Goal: Task Accomplishment & Management: Complete application form

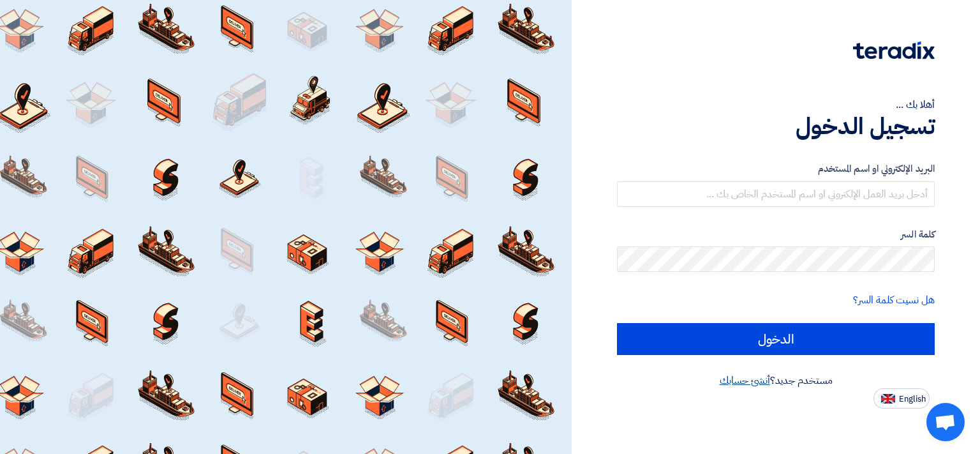
click at [745, 382] on link "أنشئ حسابك" at bounding box center [745, 380] width 50 height 15
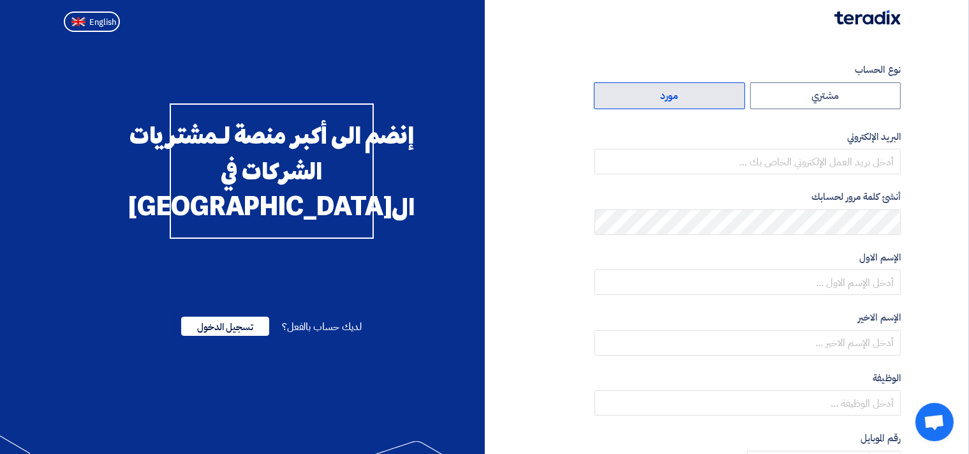
click at [711, 103] on label "مورد" at bounding box center [669, 95] width 151 height 27
click at [711, 103] on input "مورد" at bounding box center [670, 96] width 150 height 26
radio input "true"
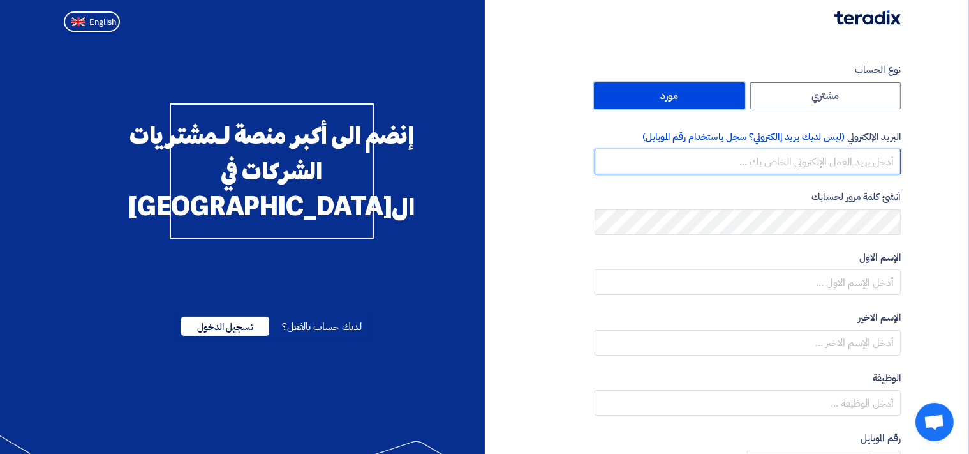
click at [860, 165] on input "email" at bounding box center [748, 162] width 306 height 26
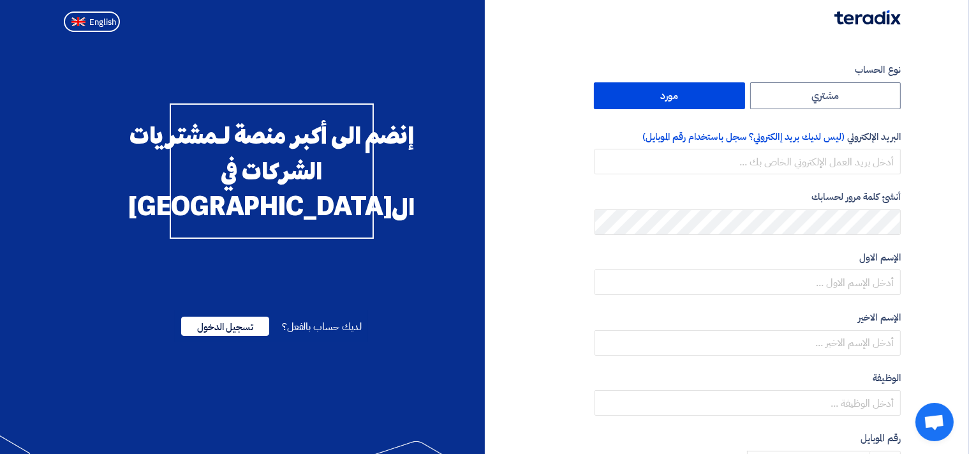
click at [951, 227] on section "نوع الحساب مشتري مورد البريد الإلكتروني (ليس لديك بريد إالكتروني؟ سجل باستخدام …" at bounding box center [484, 368] width 969 height 663
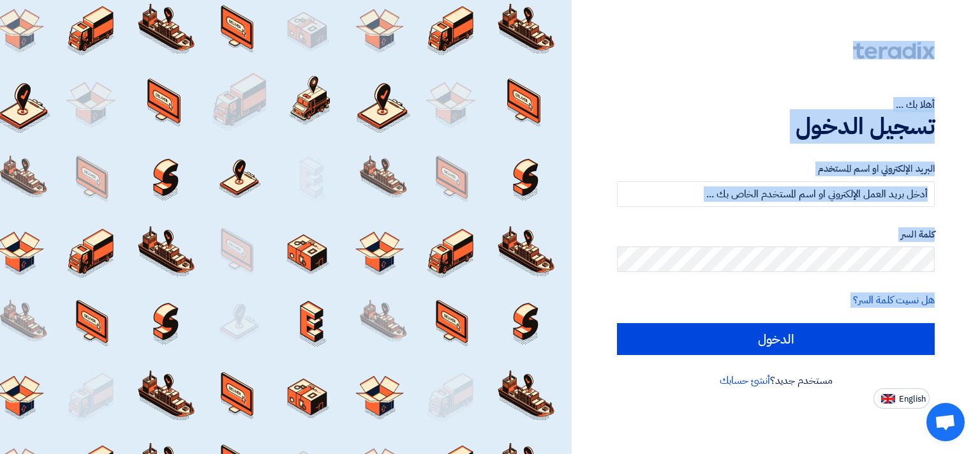
drag, startPoint x: 76, startPoint y: 19, endPoint x: 585, endPoint y: 75, distance: 512.4
click at [585, 75] on div "أهلا بك ... تسجيل الدخول البريد الإلكتروني او اسم المستخدم كلمة السر هل نسيت كل…" at bounding box center [490, 227] width 980 height 454
click at [915, 29] on div "أهلا بك ... تسجيل الدخول البريد الإلكتروني او اسم المستخدم كلمة السر هل نسيت كل…" at bounding box center [775, 204] width 389 height 408
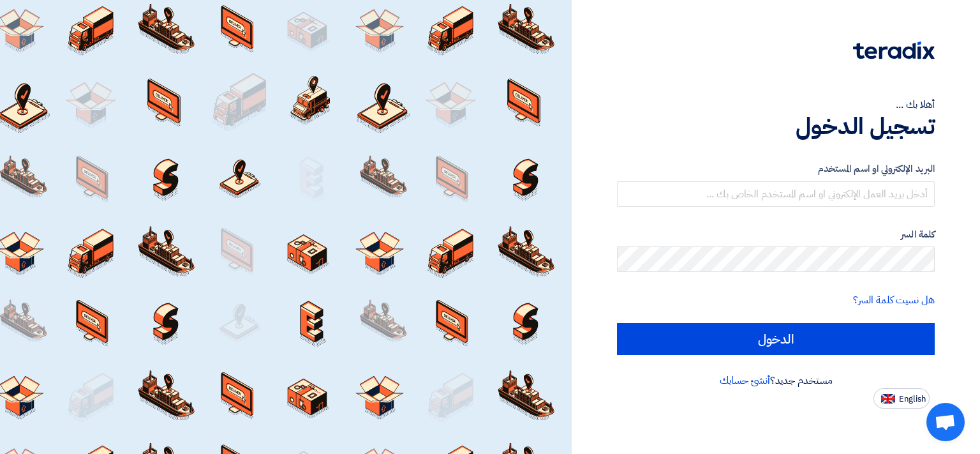
drag, startPoint x: 947, startPoint y: 20, endPoint x: 532, endPoint y: 323, distance: 513.7
click at [359, 343] on div "أهلا بك ... تسجيل الدخول البريد الإلكتروني او اسم المستخدم كلمة السر هل نسيت كل…" at bounding box center [490, 227] width 980 height 454
click at [944, 33] on div "أهلا بك ... تسجيل الدخول البريد الإلكتروني او اسم المستخدم كلمة السر هل نسيت كل…" at bounding box center [775, 204] width 389 height 408
drag, startPoint x: 911, startPoint y: 31, endPoint x: 410, endPoint y: 373, distance: 607.1
click at [410, 373] on div "أهلا بك ... تسجيل الدخول البريد الإلكتروني او اسم المستخدم كلمة السر هل نسيت كل…" at bounding box center [490, 227] width 980 height 454
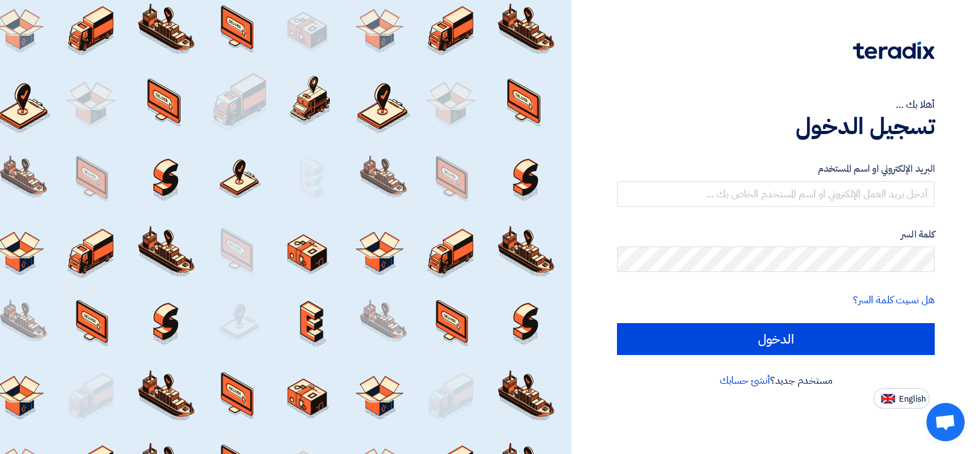
click at [969, 28] on div "أهلا بك ... تسجيل الدخول البريد الإلكتروني او اسم المستخدم كلمة السر هل نسيت كل…" at bounding box center [775, 204] width 389 height 408
drag, startPoint x: 909, startPoint y: 23, endPoint x: 269, endPoint y: 311, distance: 702.0
click at [269, 318] on div "أهلا بك ... تسجيل الدخول البريد الإلكتروني او اسم المستخدم كلمة السر هل نسيت كل…" at bounding box center [490, 227] width 980 height 454
click at [90, 28] on div at bounding box center [286, 227] width 572 height 454
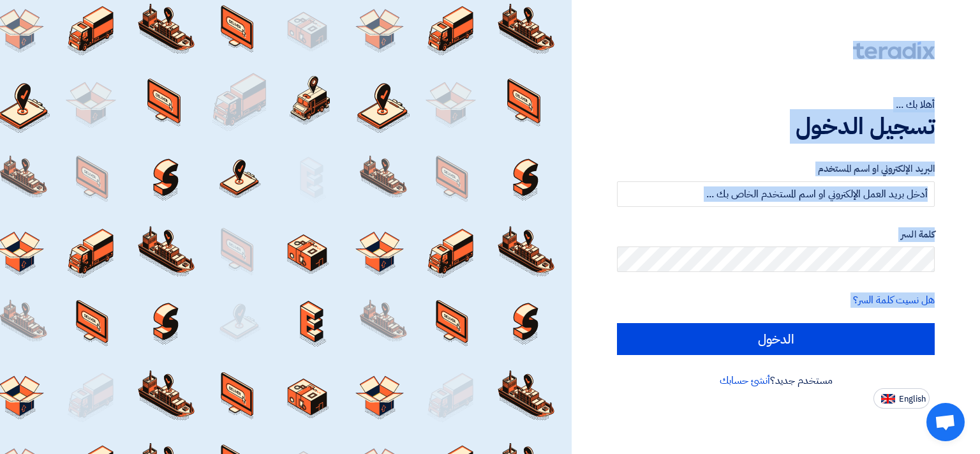
drag, startPoint x: 90, startPoint y: 28, endPoint x: 956, endPoint y: 38, distance: 866.0
click at [913, 51] on div "أهلا بك ... تسجيل الدخول البريد الإلكتروني او اسم المستخدم كلمة السر هل نسيت كل…" at bounding box center [490, 227] width 980 height 454
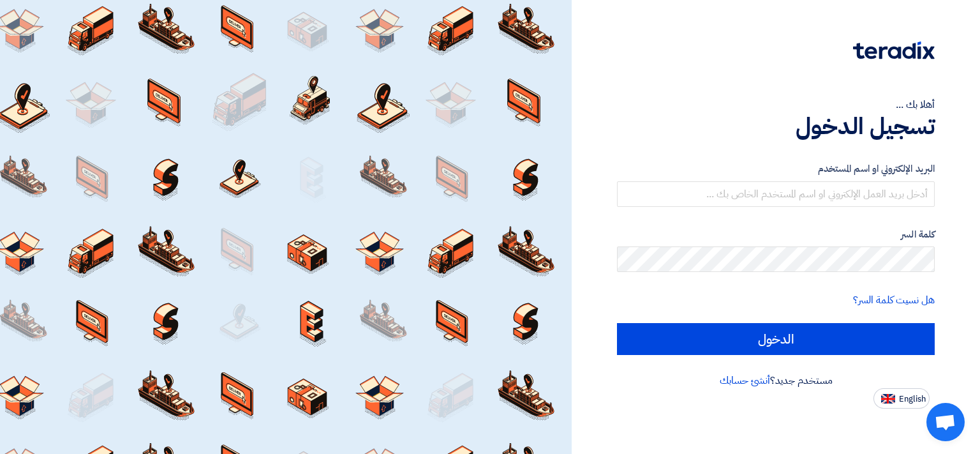
click at [966, 14] on div "أهلا بك ... تسجيل الدخول البريد الإلكتروني او اسم المستخدم كلمة السر هل نسيت كل…" at bounding box center [775, 204] width 389 height 408
click at [789, 48] on div at bounding box center [776, 59] width 318 height 36
